Goal: Task Accomplishment & Management: Complete application form

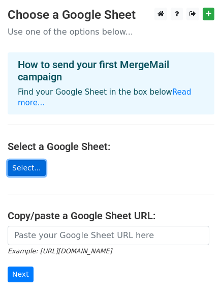
click at [24, 160] on link "Select..." at bounding box center [27, 168] width 38 height 16
click at [27, 160] on link "Select..." at bounding box center [27, 168] width 38 height 16
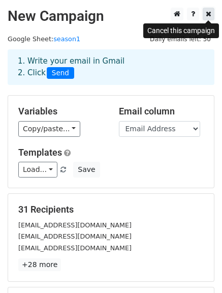
click at [205, 9] on link at bounding box center [209, 14] width 12 height 13
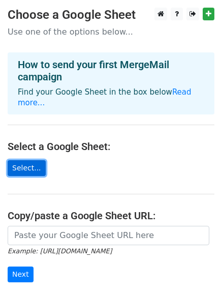
click at [31, 160] on link "Select..." at bounding box center [27, 168] width 38 height 16
click at [26, 160] on link "Select..." at bounding box center [27, 168] width 38 height 16
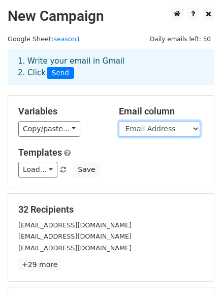
click at [141, 129] on select "Email Address Name" at bounding box center [159, 129] width 81 height 16
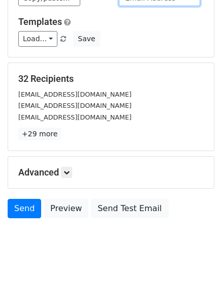
scroll to position [142, 0]
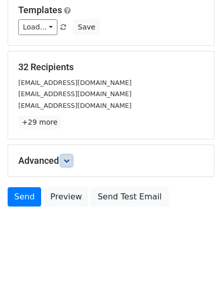
click at [68, 156] on link at bounding box center [66, 160] width 11 height 11
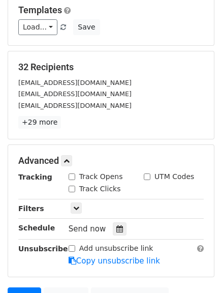
click at [70, 175] on input "Track Opens" at bounding box center [72, 176] width 7 height 7
checkbox input "true"
click at [96, 157] on h5 "Advanced" at bounding box center [111, 160] width 186 height 11
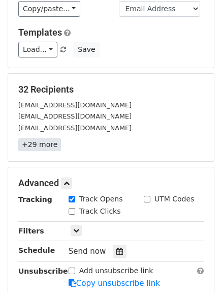
scroll to position [63, 0]
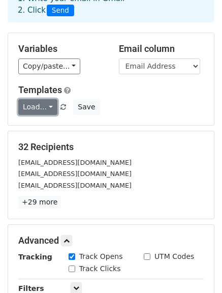
click at [39, 109] on link "Load..." at bounding box center [37, 107] width 39 height 16
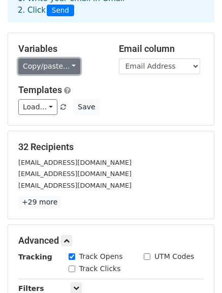
click at [34, 69] on link "Copy/paste..." at bounding box center [49, 66] width 62 height 16
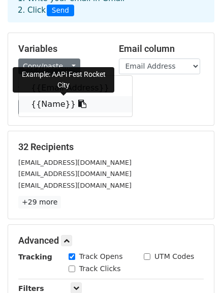
click at [45, 103] on link "{{Name}}" at bounding box center [75, 104] width 113 height 16
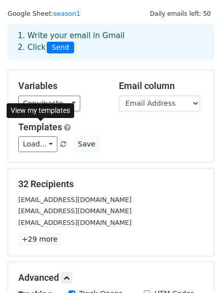
scroll to position [2, 0]
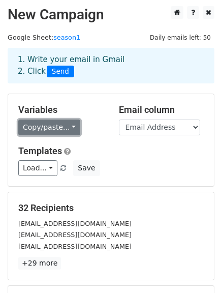
click at [44, 129] on link "Copy/paste..." at bounding box center [49, 127] width 62 height 16
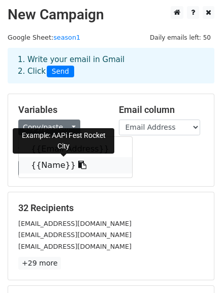
click at [48, 164] on link "{{Name}}" at bounding box center [75, 165] width 113 height 16
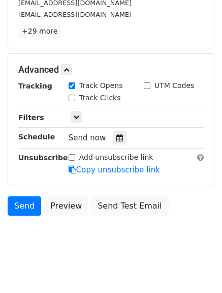
scroll to position [246, 0]
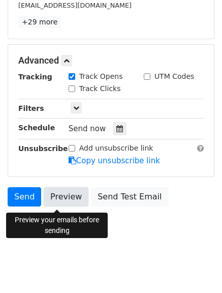
click at [57, 203] on link "Preview" at bounding box center [66, 196] width 45 height 19
click at [64, 200] on link "Preview" at bounding box center [66, 196] width 45 height 19
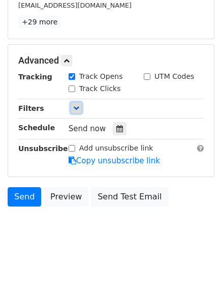
click at [78, 109] on icon at bounding box center [76, 108] width 6 height 6
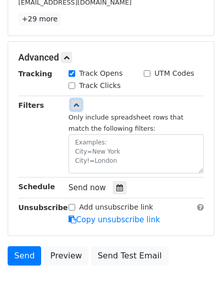
click at [78, 108] on icon at bounding box center [76, 105] width 6 height 6
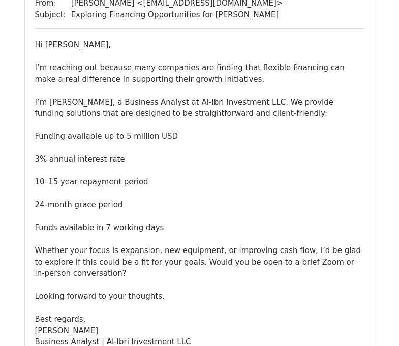
scroll to position [1586, 0]
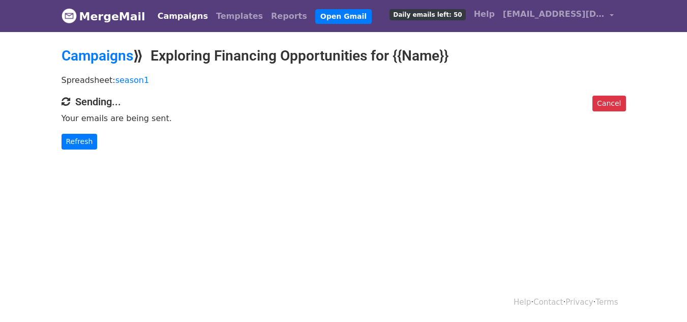
click at [95, 173] on body "MergeMail Campaigns Templates Reports Open Gmail Daily emails left: 50 Help tyr…" at bounding box center [343, 95] width 687 height 190
click at [612, 105] on link "Cancel" at bounding box center [608, 104] width 33 height 16
